Goal: Transaction & Acquisition: Book appointment/travel/reservation

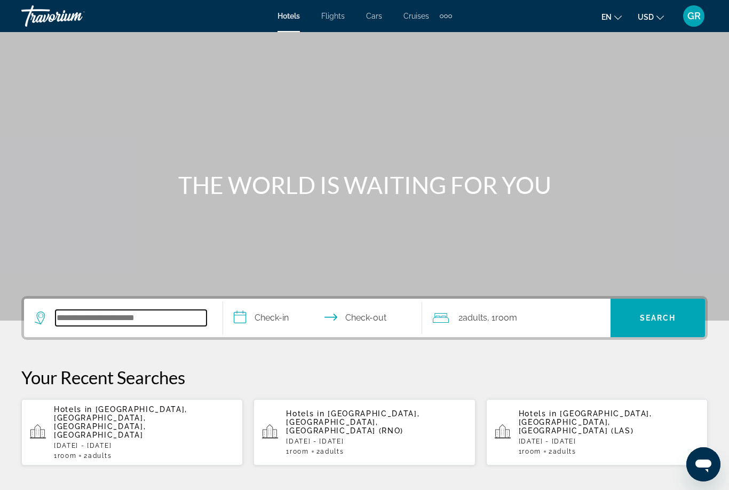
click at [140, 317] on input "Search widget" at bounding box center [131, 318] width 151 height 16
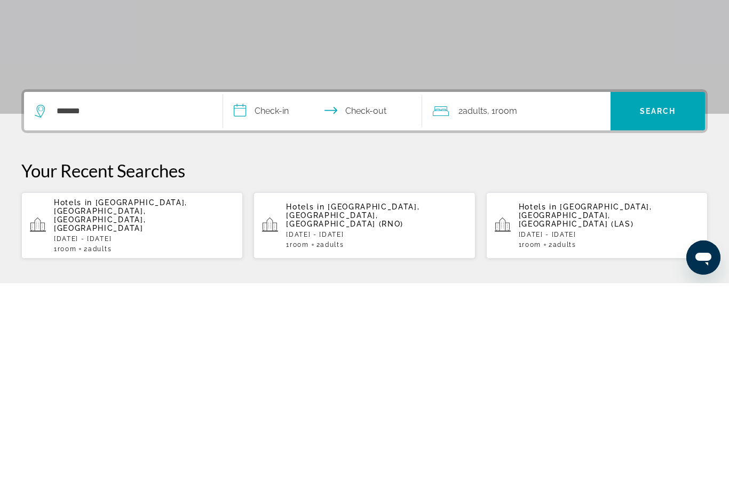
click at [682, 305] on span "Search widget" at bounding box center [658, 318] width 95 height 26
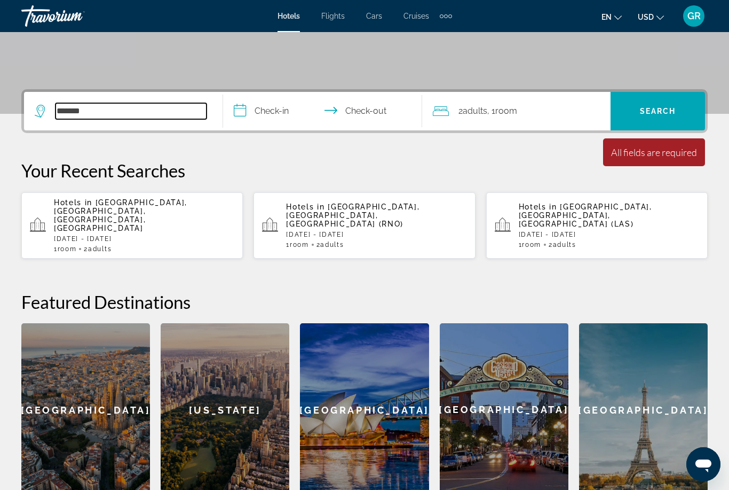
click at [206, 115] on input "******" at bounding box center [131, 111] width 151 height 16
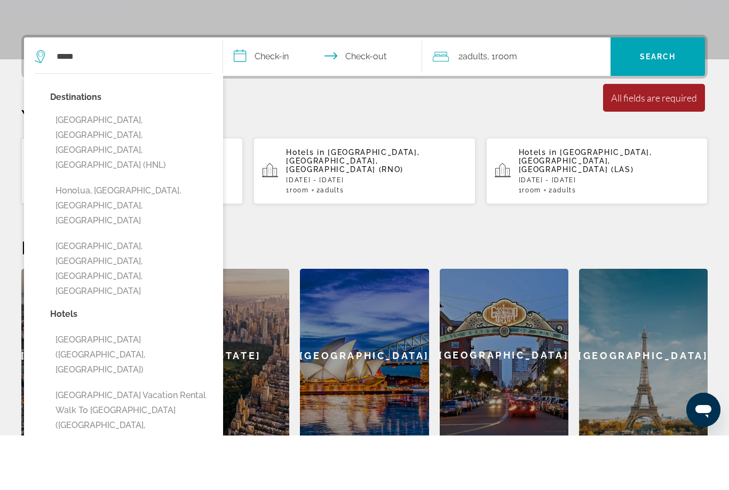
click at [152, 164] on button "[GEOGRAPHIC_DATA], [GEOGRAPHIC_DATA], [GEOGRAPHIC_DATA], [GEOGRAPHIC_DATA] (HNL)" at bounding box center [131, 196] width 162 height 65
type input "**********"
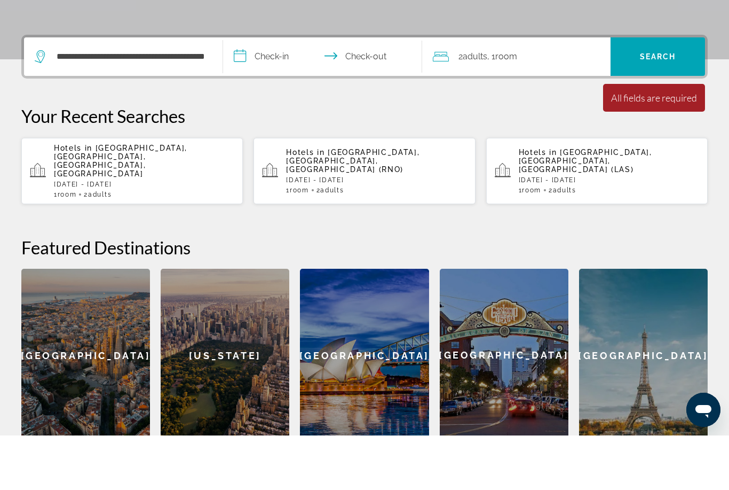
click at [278, 92] on input "**********" at bounding box center [324, 113] width 203 height 42
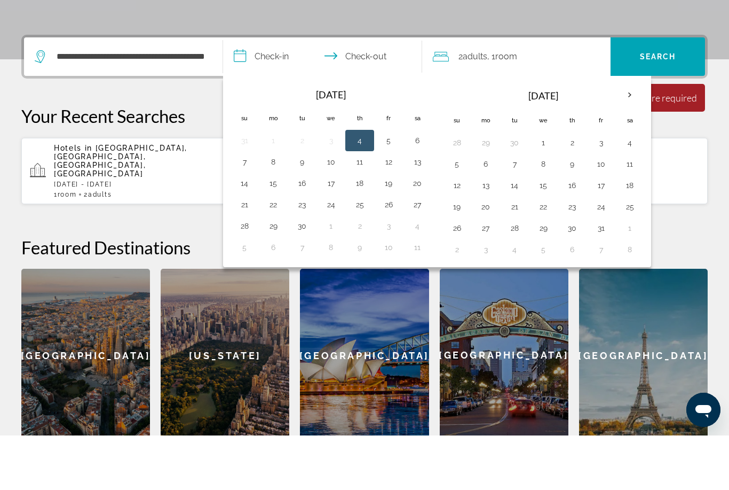
scroll to position [261, 0]
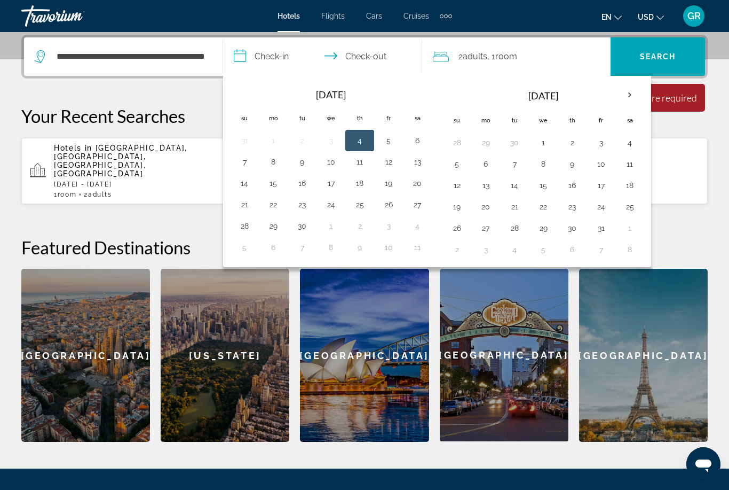
click at [628, 95] on th "Next month" at bounding box center [630, 94] width 29 height 23
click at [629, 99] on th "Next month" at bounding box center [630, 94] width 29 height 23
click at [633, 97] on th "Next month" at bounding box center [630, 94] width 29 height 23
click at [635, 91] on th "Next month" at bounding box center [630, 94] width 29 height 23
click at [310, 164] on button "6" at bounding box center [302, 163] width 17 height 15
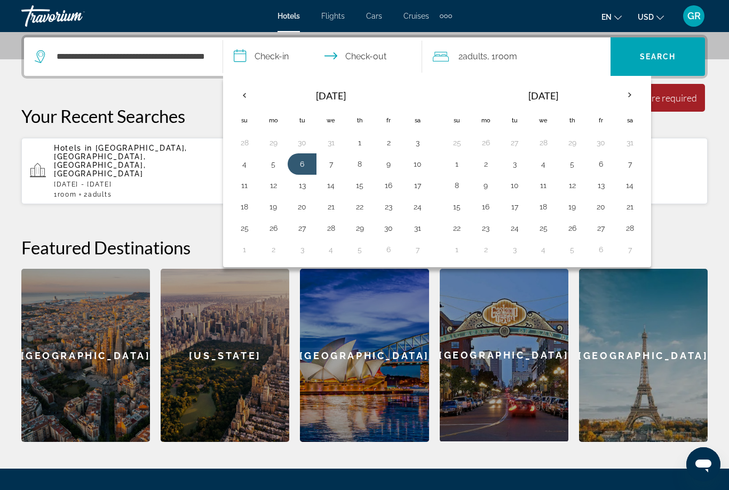
click at [309, 190] on button "13" at bounding box center [302, 185] width 17 height 15
type input "**********"
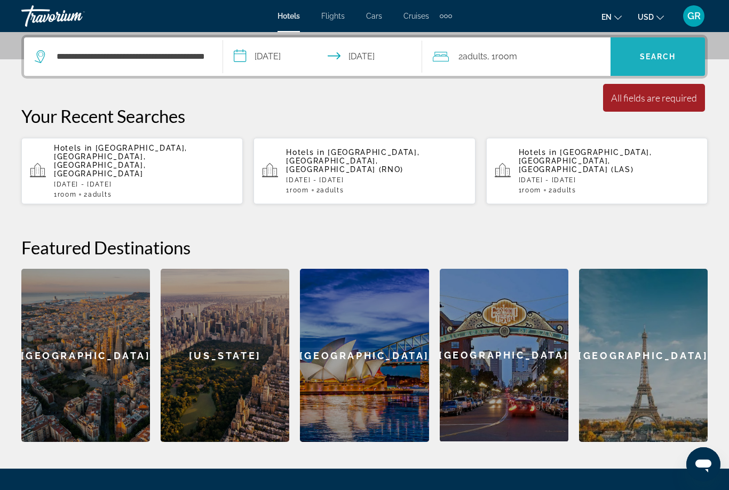
click at [671, 51] on span "Search widget" at bounding box center [658, 57] width 95 height 26
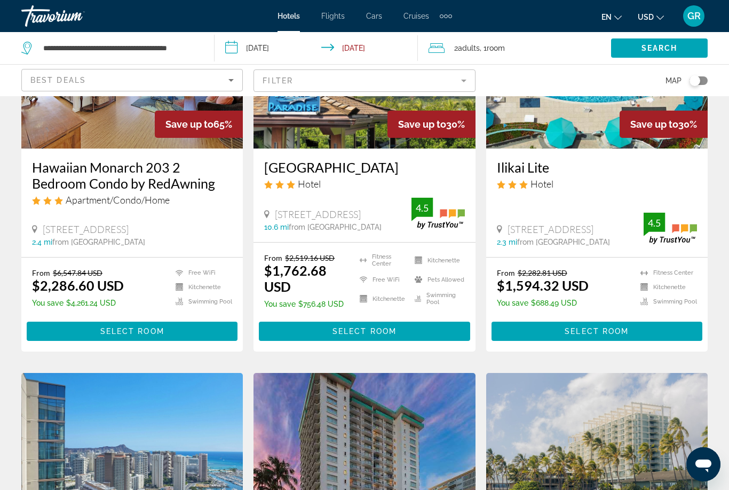
scroll to position [164, 0]
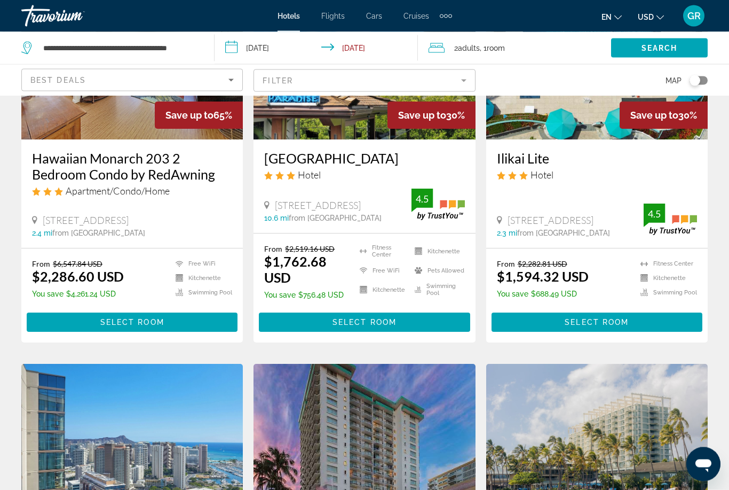
click at [425, 401] on img "Main content" at bounding box center [365, 449] width 222 height 171
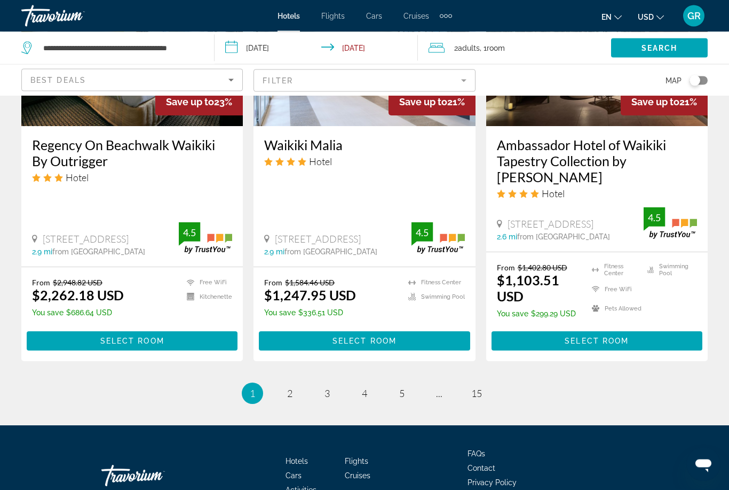
scroll to position [1409, 0]
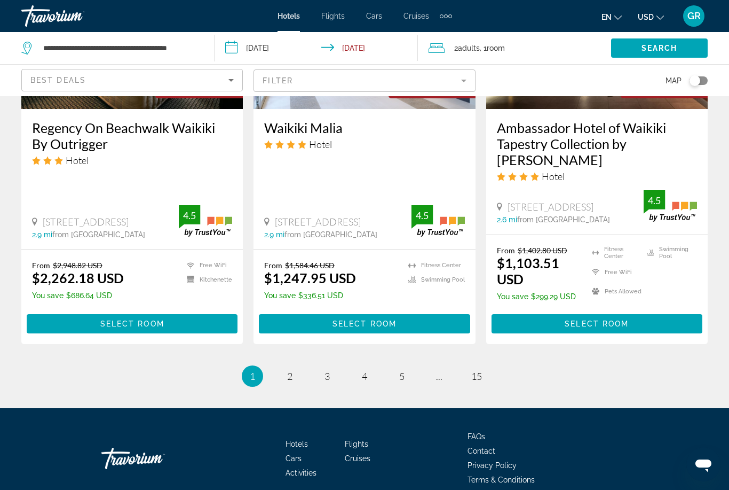
click at [295, 367] on link "page 2" at bounding box center [290, 376] width 19 height 19
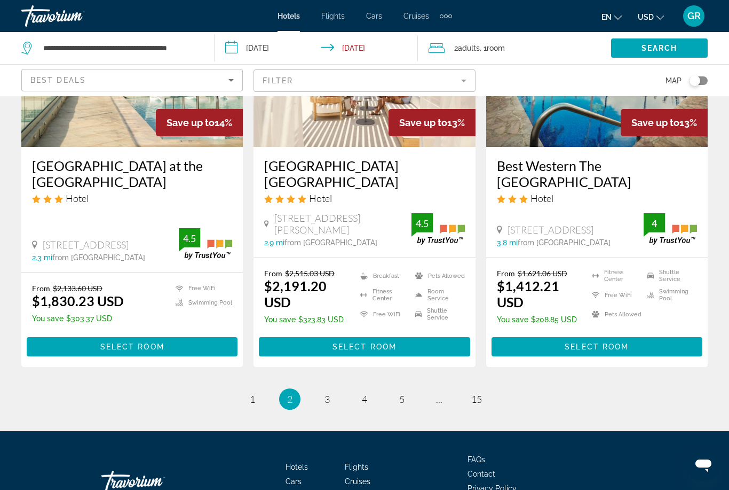
scroll to position [1402, 0]
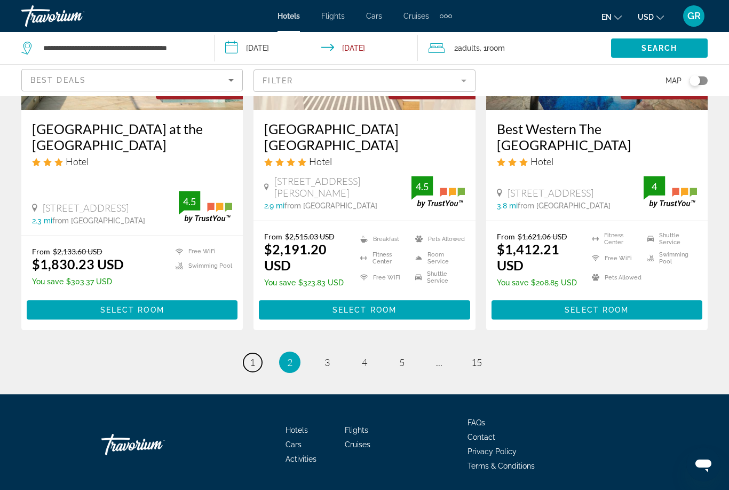
click at [250, 369] on link "page 1" at bounding box center [252, 362] width 19 height 19
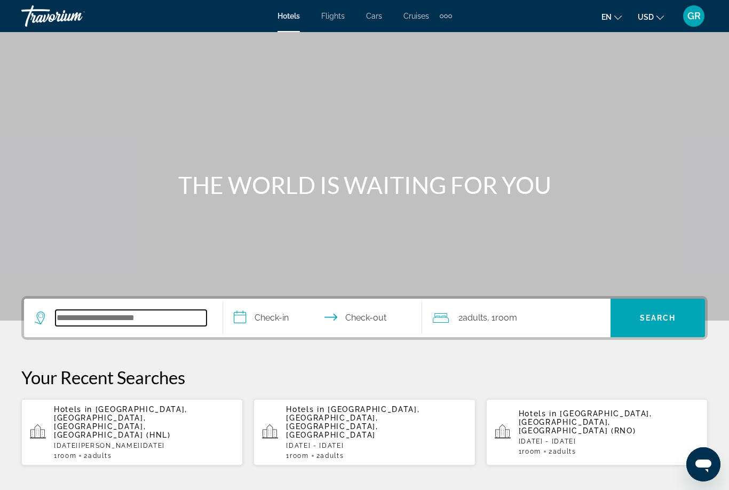
click at [117, 324] on input "Search widget" at bounding box center [131, 318] width 151 height 16
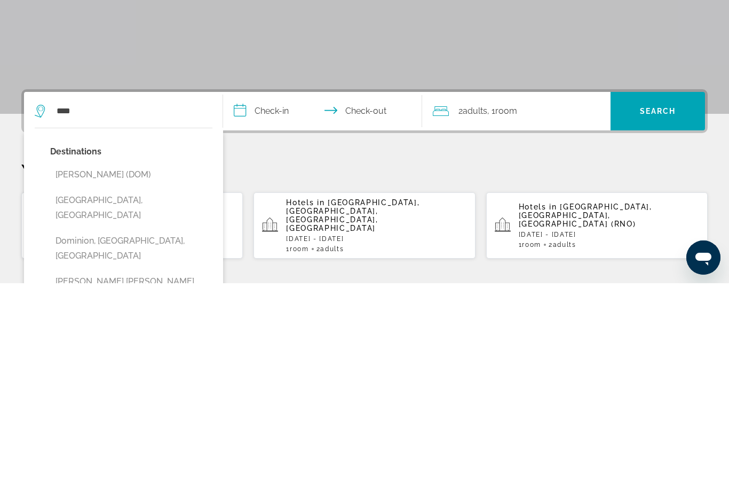
click at [78, 397] on button "Dominican Republic, Dominican Republic" at bounding box center [131, 414] width 162 height 35
type input "**********"
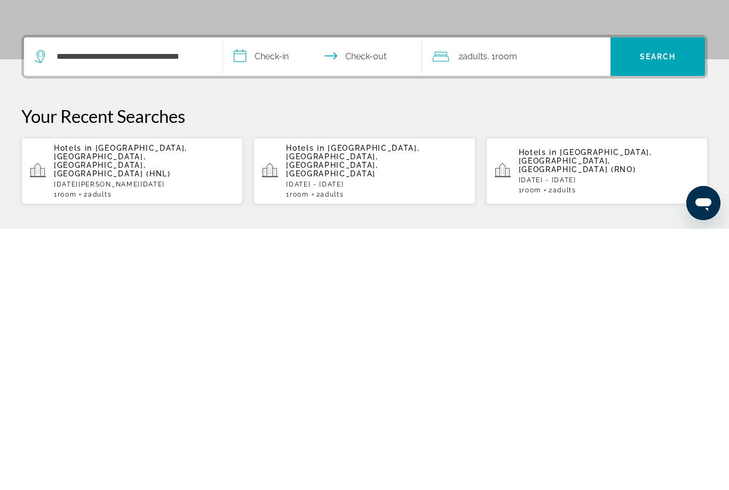
click at [265, 298] on input "**********" at bounding box center [324, 319] width 203 height 42
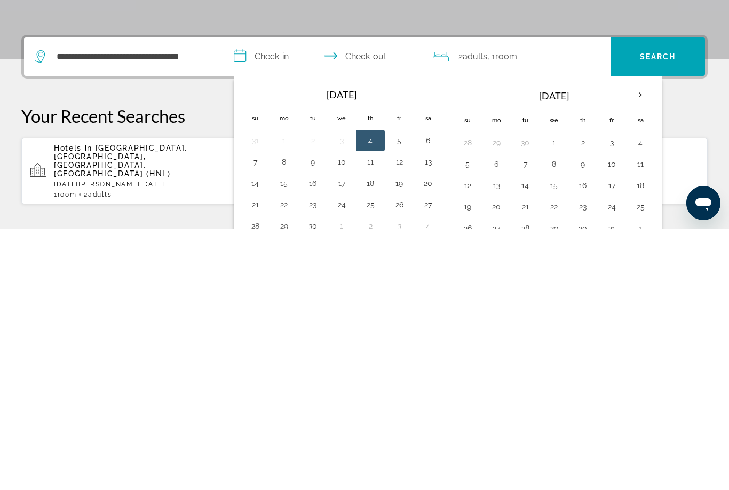
scroll to position [261, 0]
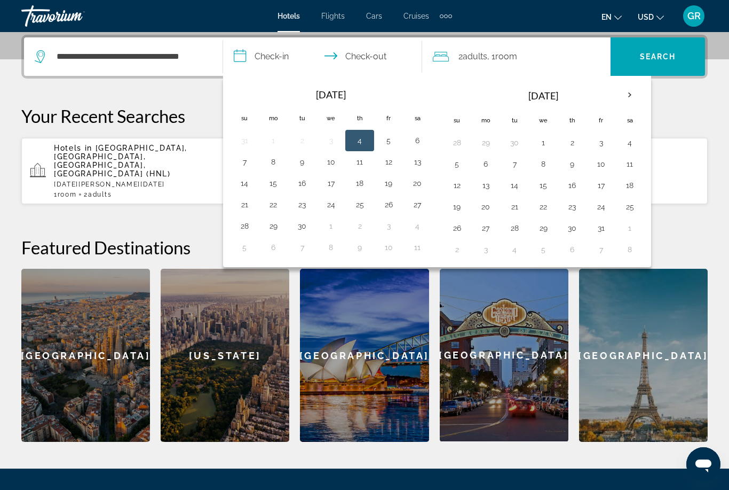
click at [627, 97] on th "Next month" at bounding box center [630, 94] width 29 height 23
click at [632, 97] on th "Next month" at bounding box center [630, 94] width 29 height 23
click at [633, 102] on th "Next month" at bounding box center [630, 94] width 29 height 23
click at [627, 98] on th "Next month" at bounding box center [630, 94] width 29 height 23
click at [626, 98] on th "Next month" at bounding box center [630, 94] width 29 height 23
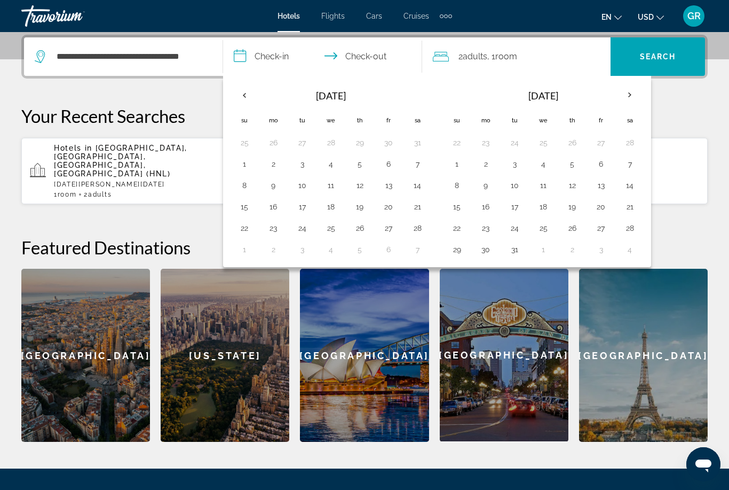
click at [630, 97] on th "Next month" at bounding box center [630, 94] width 29 height 23
click at [634, 96] on th "Next month" at bounding box center [630, 94] width 29 height 23
click at [573, 186] on button "14" at bounding box center [572, 185] width 17 height 15
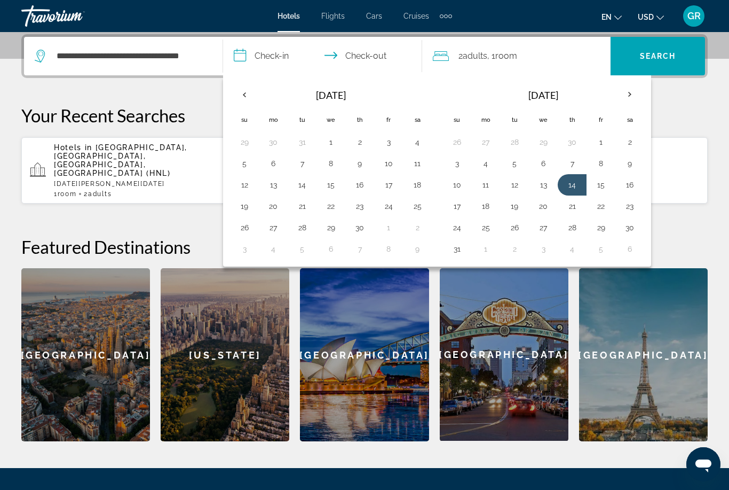
scroll to position [262, 0]
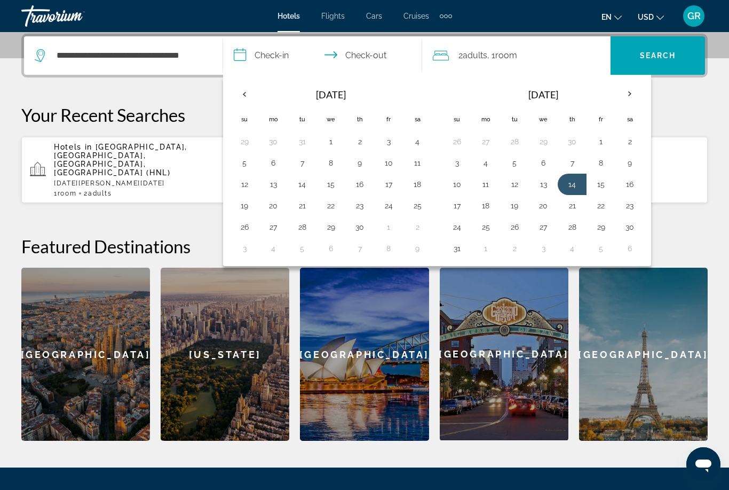
click at [541, 206] on button "20" at bounding box center [543, 205] width 17 height 15
type input "**********"
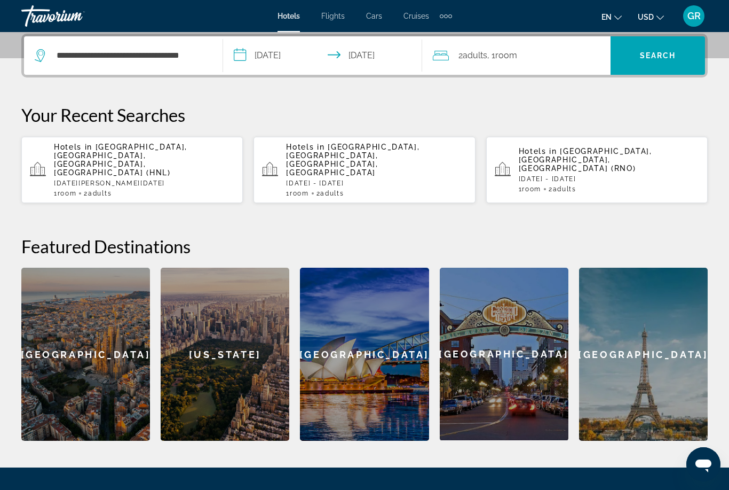
click at [650, 61] on span "Search widget" at bounding box center [658, 56] width 95 height 26
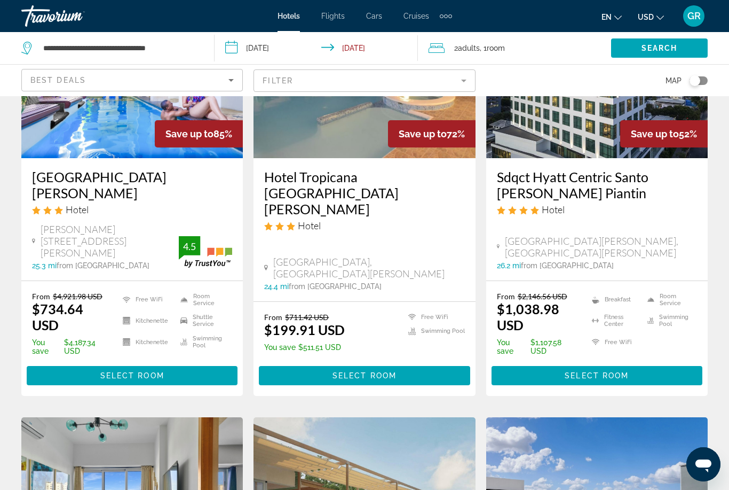
scroll to position [140, 0]
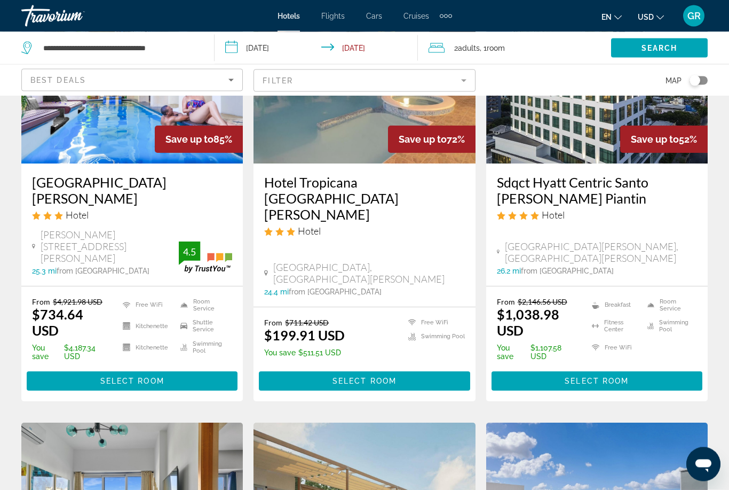
click at [311, 81] on mat-form-field "Filter" at bounding box center [365, 80] width 222 height 22
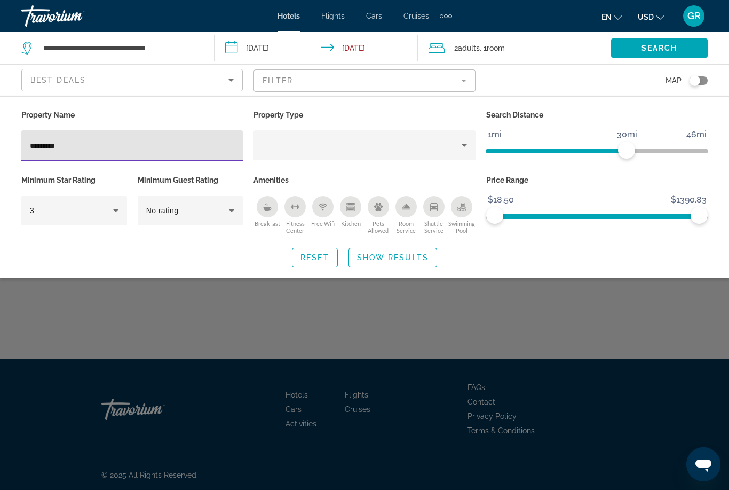
click at [129, 151] on input "*********" at bounding box center [132, 145] width 204 height 13
type input "*********"
click at [190, 168] on div "Hotel Filters" at bounding box center [132, 167] width 222 height 12
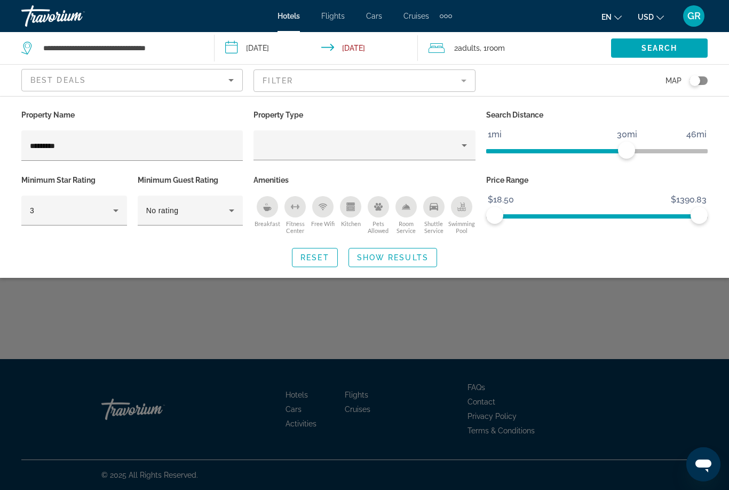
click at [377, 262] on span "Search widget" at bounding box center [393, 258] width 88 height 26
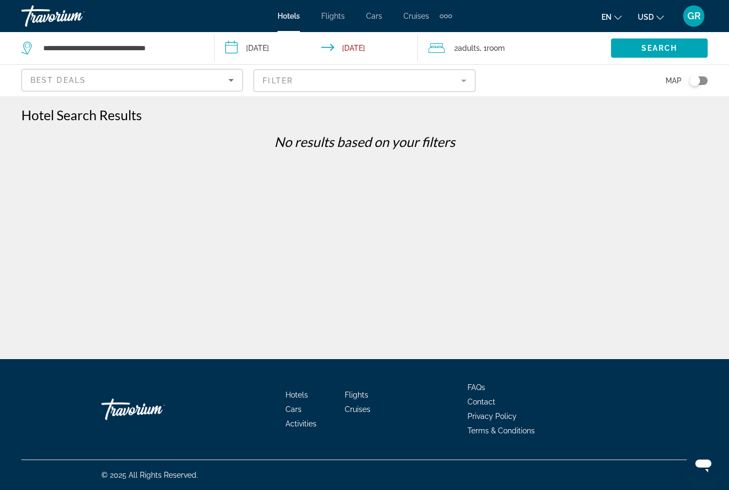
click at [106, 86] on div "Best Deals" at bounding box center [129, 80] width 198 height 13
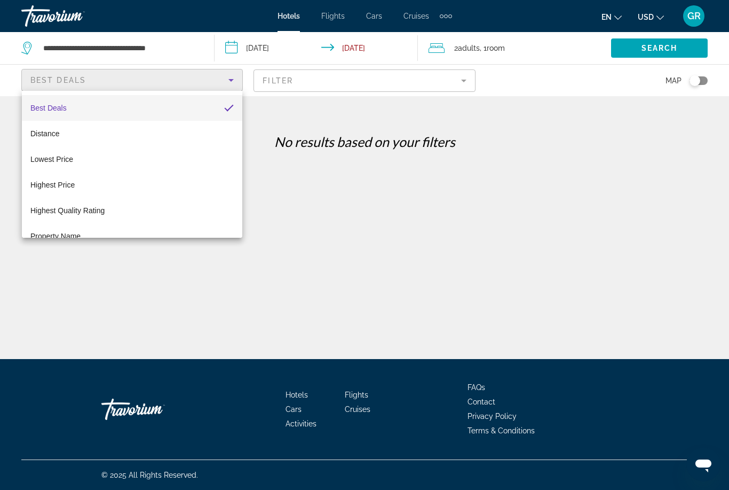
click at [308, 83] on div at bounding box center [364, 245] width 729 height 490
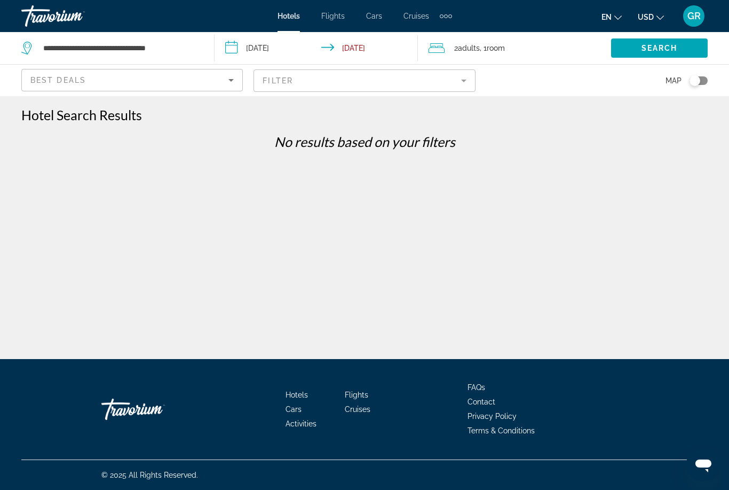
click at [304, 81] on mat-form-field "Filter" at bounding box center [365, 80] width 222 height 22
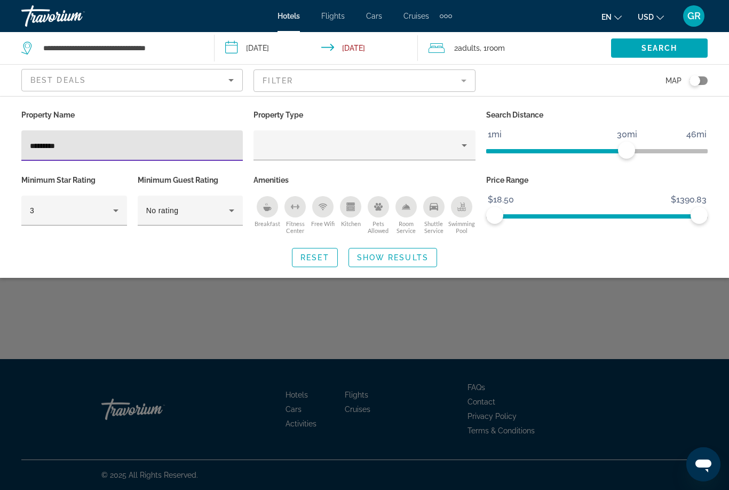
click at [459, 146] on icon "Property type" at bounding box center [464, 145] width 13 height 13
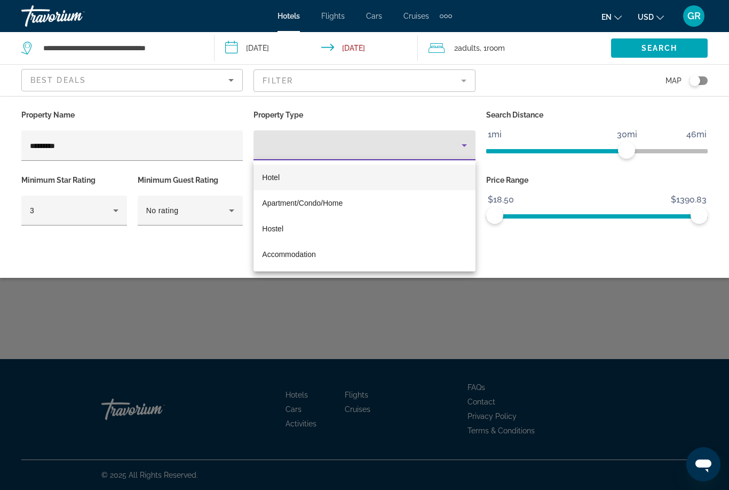
click at [383, 342] on div at bounding box center [364, 245] width 729 height 490
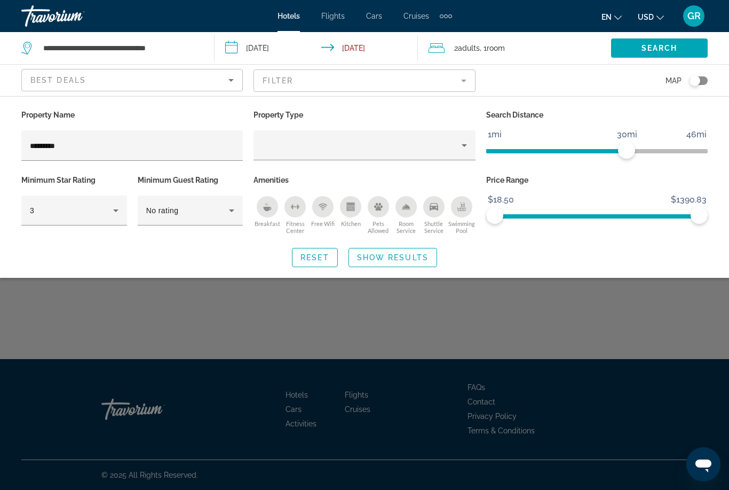
click at [117, 215] on icon "Hotel Filters" at bounding box center [115, 210] width 13 height 13
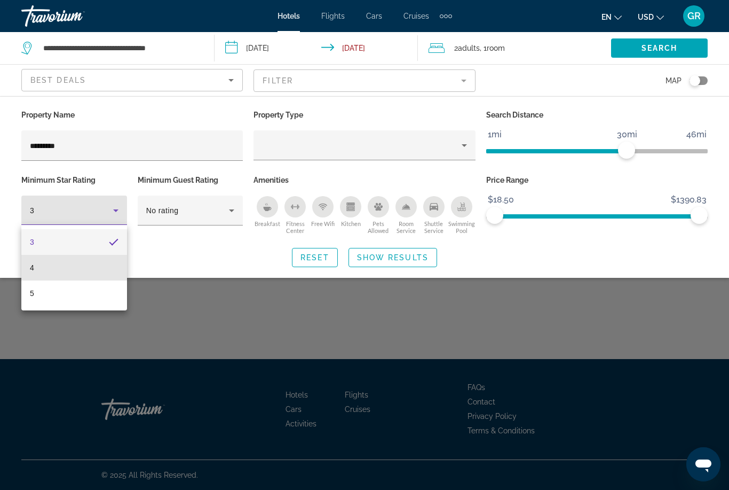
click at [42, 274] on mat-option "4" at bounding box center [74, 268] width 106 height 26
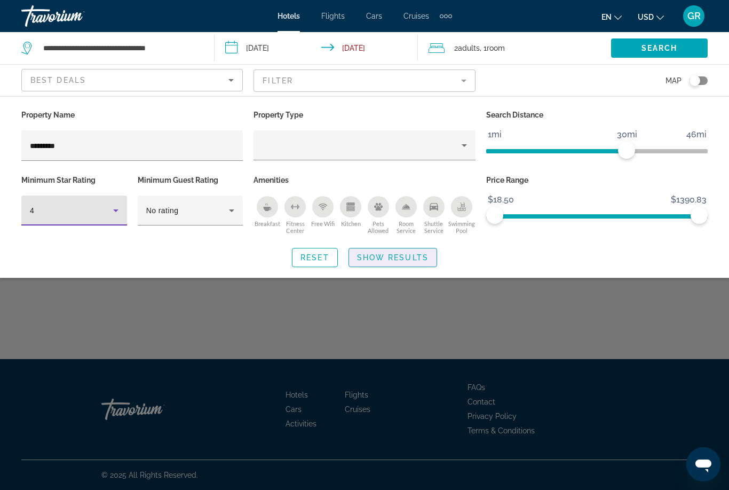
click at [387, 264] on span "Search widget" at bounding box center [393, 258] width 88 height 26
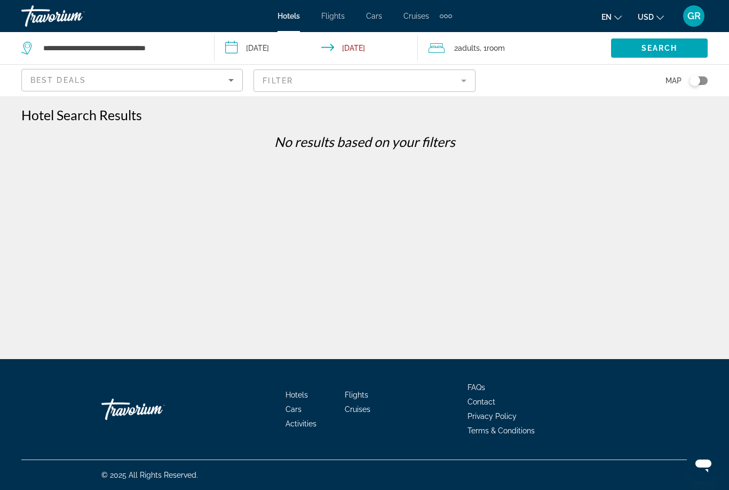
click at [130, 84] on div "Best Deals" at bounding box center [129, 80] width 198 height 13
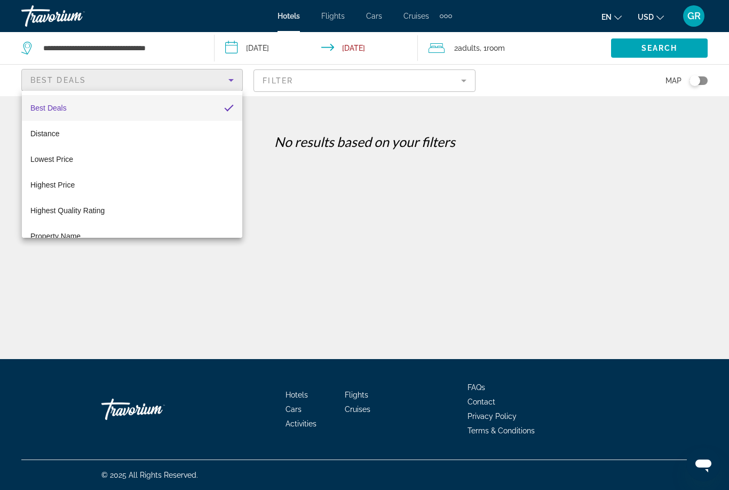
click at [315, 302] on div at bounding box center [364, 245] width 729 height 490
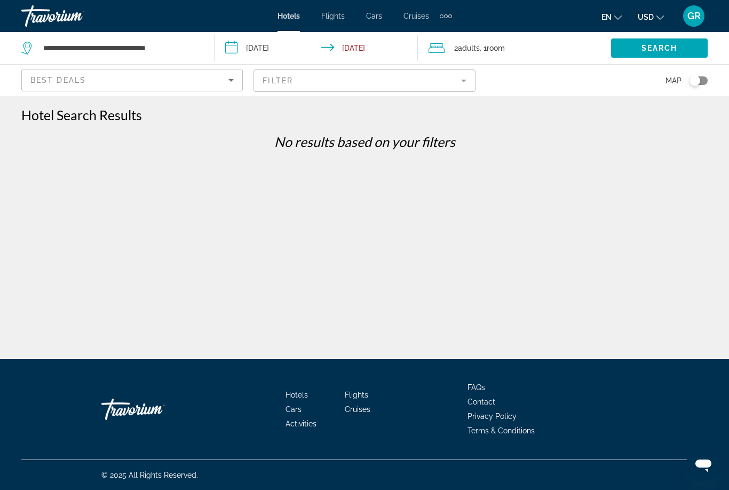
click at [87, 85] on div "Best Deals" at bounding box center [129, 80] width 198 height 13
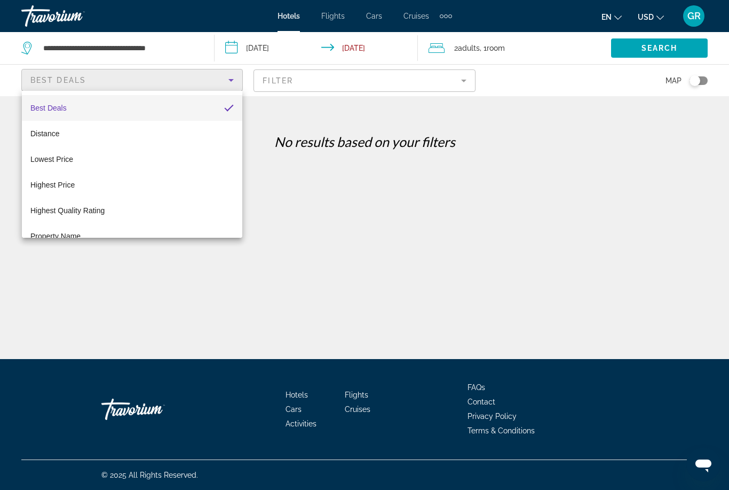
click at [178, 48] on div at bounding box center [364, 245] width 729 height 490
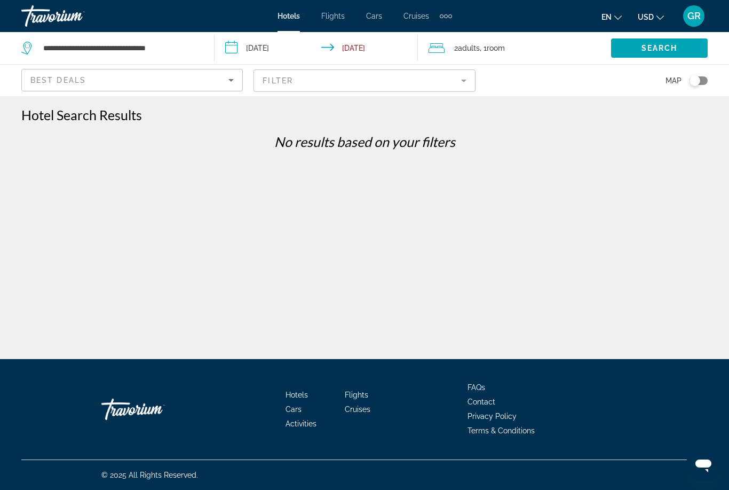
click at [659, 51] on span "Search" at bounding box center [660, 48] width 36 height 9
click at [184, 50] on input "**********" at bounding box center [120, 48] width 156 height 16
click at [664, 44] on span "Search" at bounding box center [660, 48] width 36 height 9
